Goal: Task Accomplishment & Management: Use online tool/utility

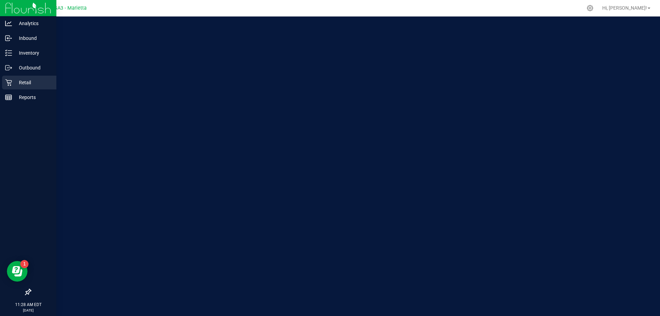
click at [8, 86] on div "Retail" at bounding box center [29, 83] width 54 height 14
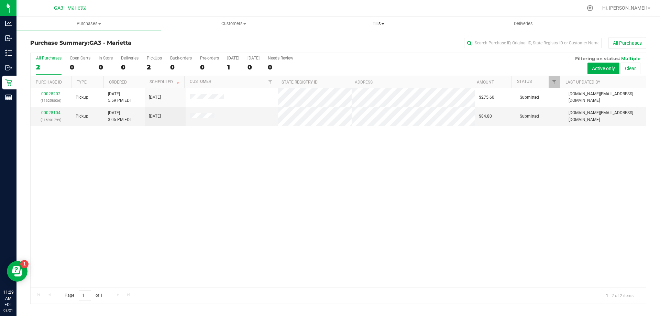
click at [378, 23] on span "Tills" at bounding box center [378, 24] width 144 height 6
click at [368, 38] on li "Manage tills" at bounding box center [378, 41] width 145 height 8
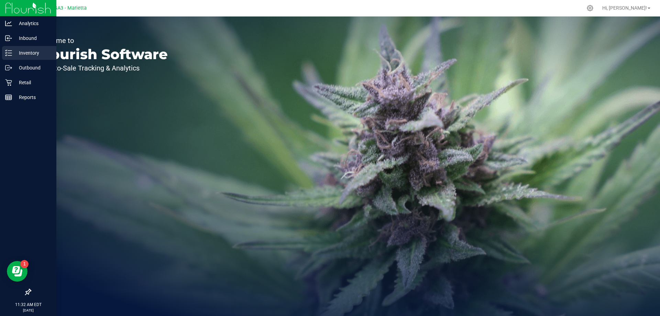
click at [35, 56] on p "Inventory" at bounding box center [32, 53] width 41 height 8
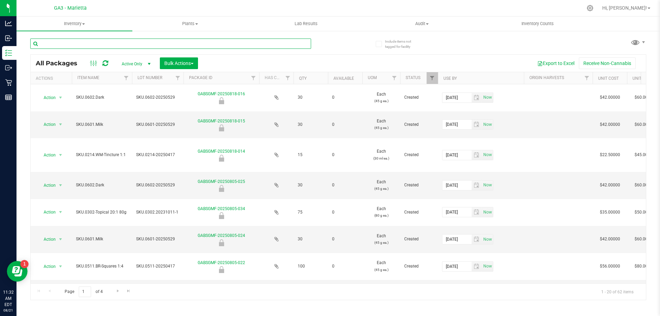
click at [223, 43] on input "text" at bounding box center [170, 43] width 281 height 10
type input "SKU.0201-B20230914-1"
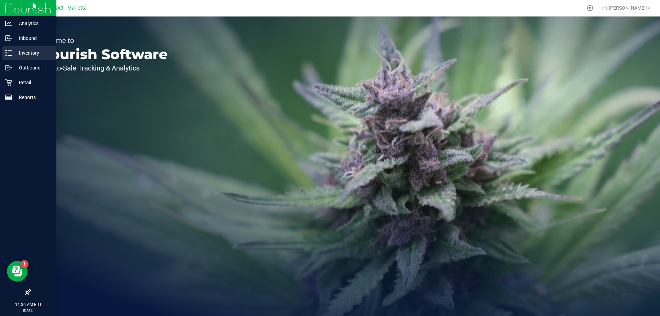
click at [34, 54] on p "Inventory" at bounding box center [32, 53] width 41 height 8
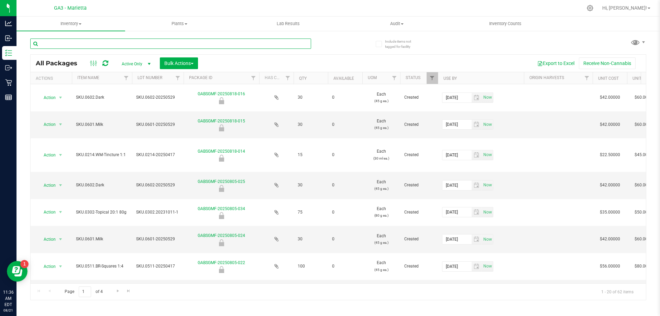
click at [160, 44] on input "text" at bounding box center [170, 43] width 281 height 10
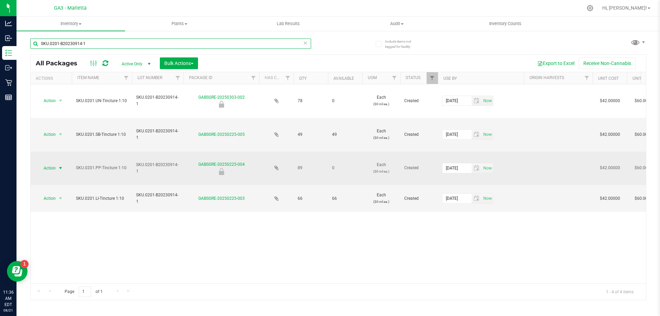
type input "SKU.0201-B20230914-1"
click at [51, 168] on span "Action" at bounding box center [46, 168] width 19 height 10
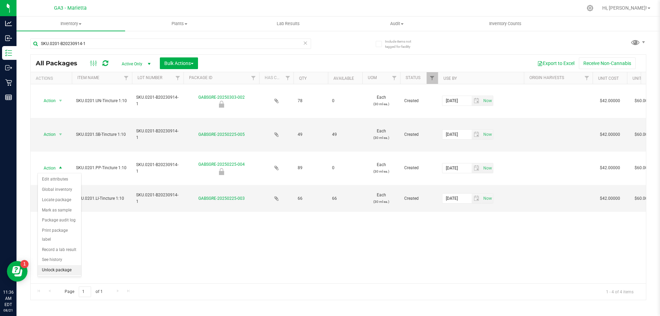
click at [57, 265] on li "Unlock package" at bounding box center [59, 270] width 43 height 10
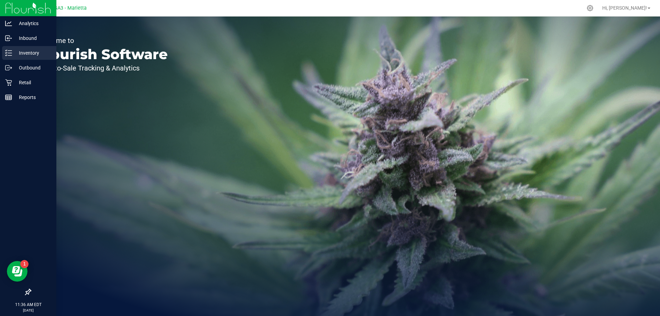
click at [32, 57] on div "Inventory" at bounding box center [29, 53] width 54 height 14
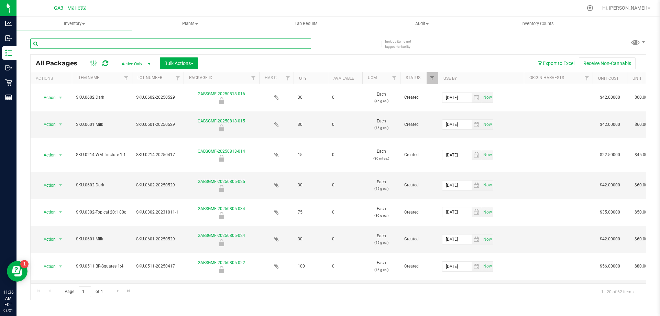
click at [168, 44] on input "text" at bounding box center [170, 43] width 281 height 10
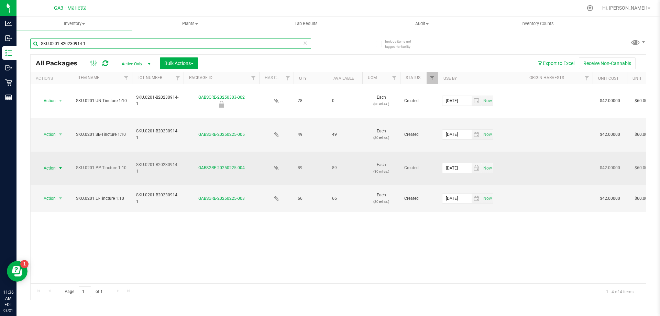
type input "SKU.0201-B20230914-1"
click at [60, 167] on span "select" at bounding box center [60, 167] width 5 height 5
